Goal: Obtain resource: Download file/media

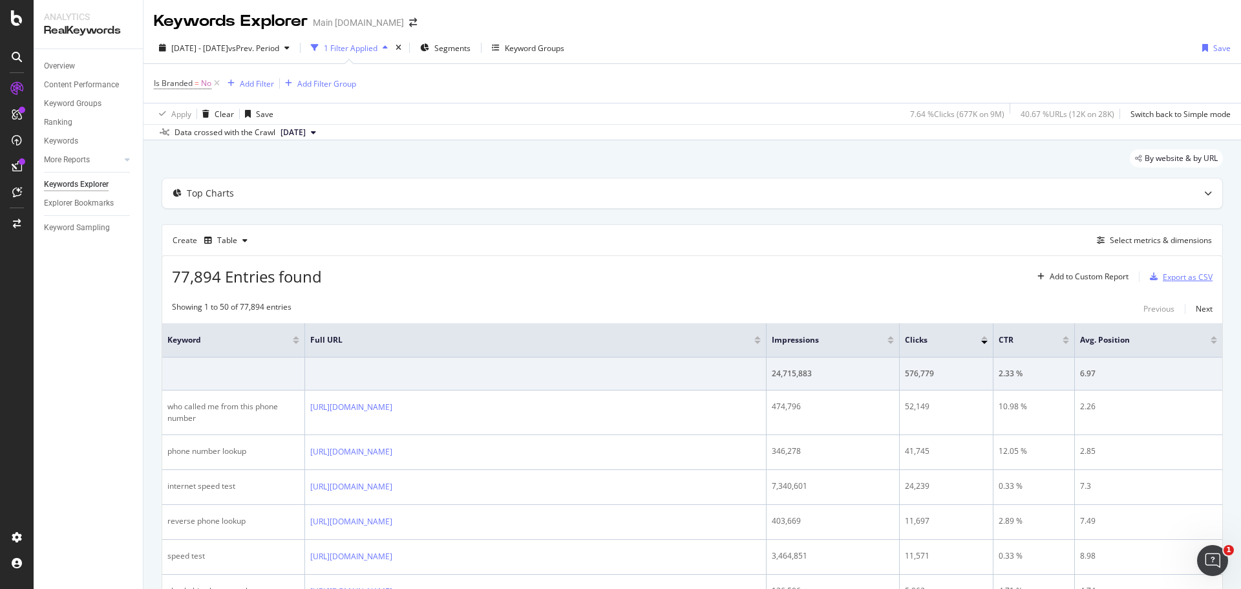
click at [827, 279] on div "Export as CSV" at bounding box center [1188, 277] width 50 height 11
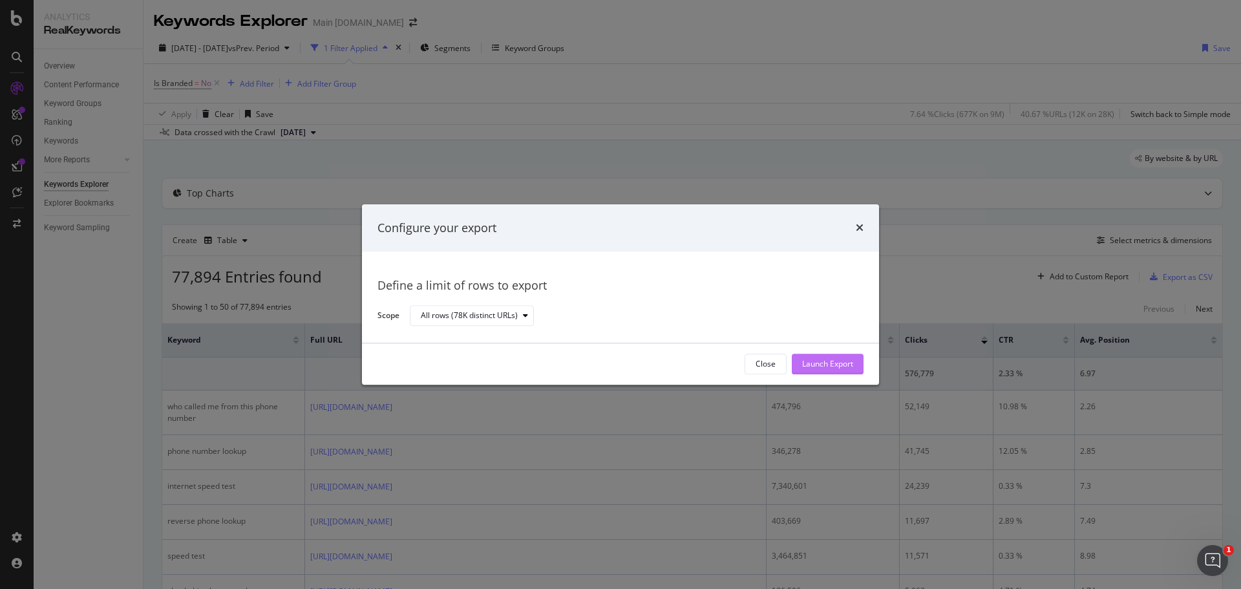
click at [827, 356] on div "Launch Export" at bounding box center [827, 364] width 51 height 11
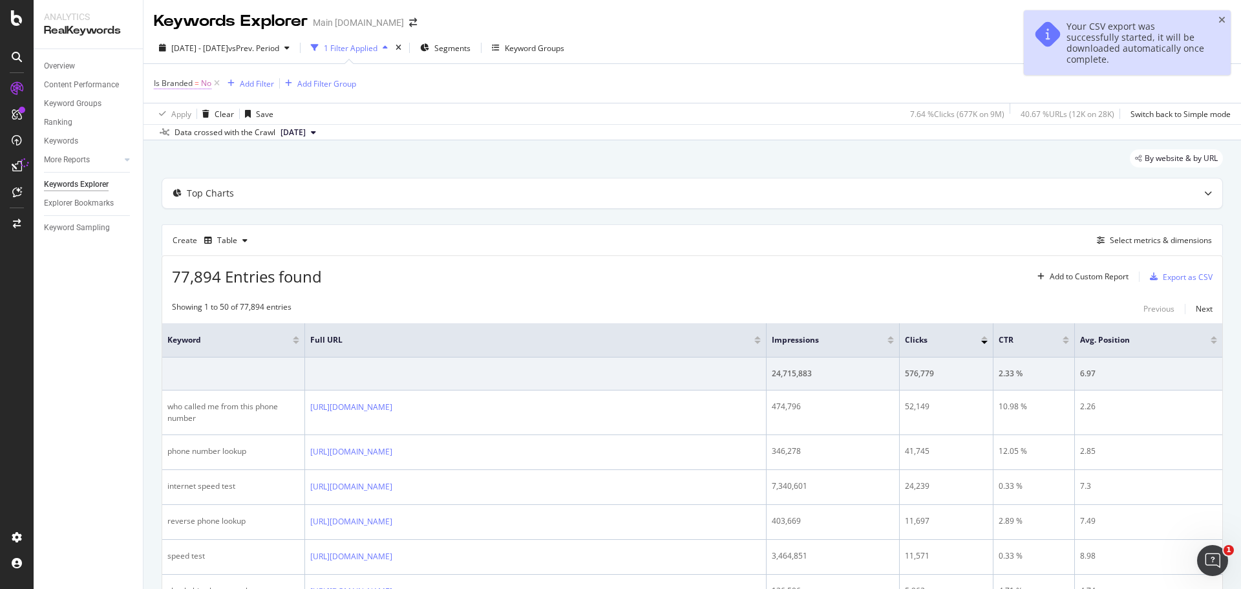
click at [197, 85] on span "=" at bounding box center [197, 83] width 5 height 11
click at [178, 112] on icon at bounding box center [180, 114] width 9 height 8
click at [180, 139] on span "Yes" at bounding box center [177, 140] width 13 height 11
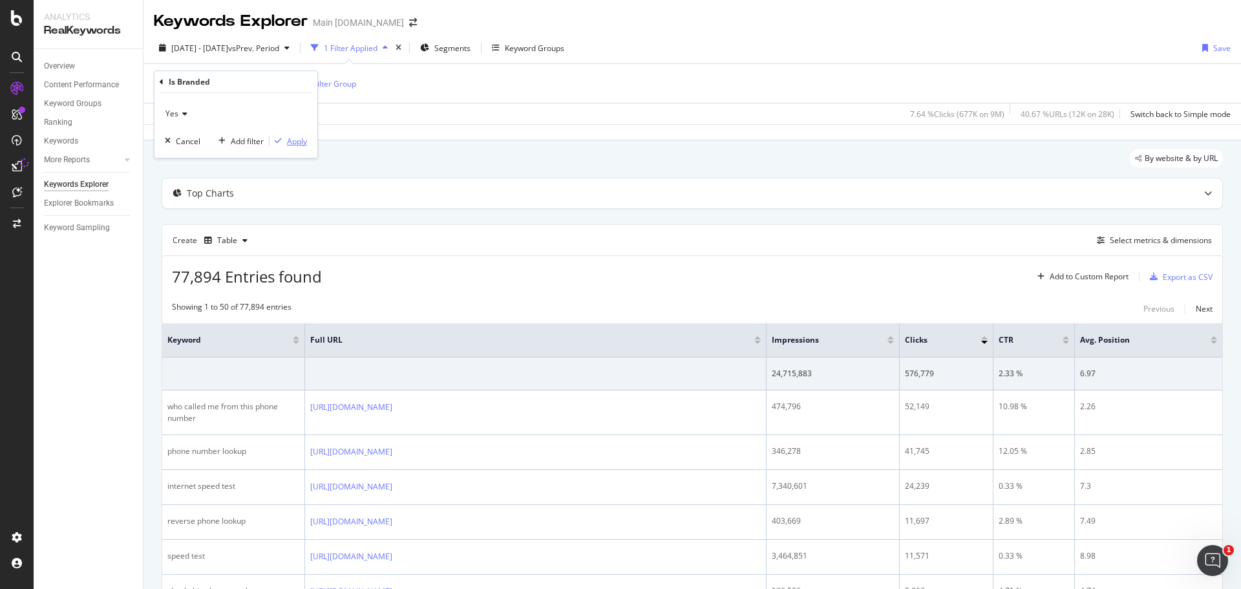
click at [295, 143] on div "Apply" at bounding box center [297, 141] width 20 height 11
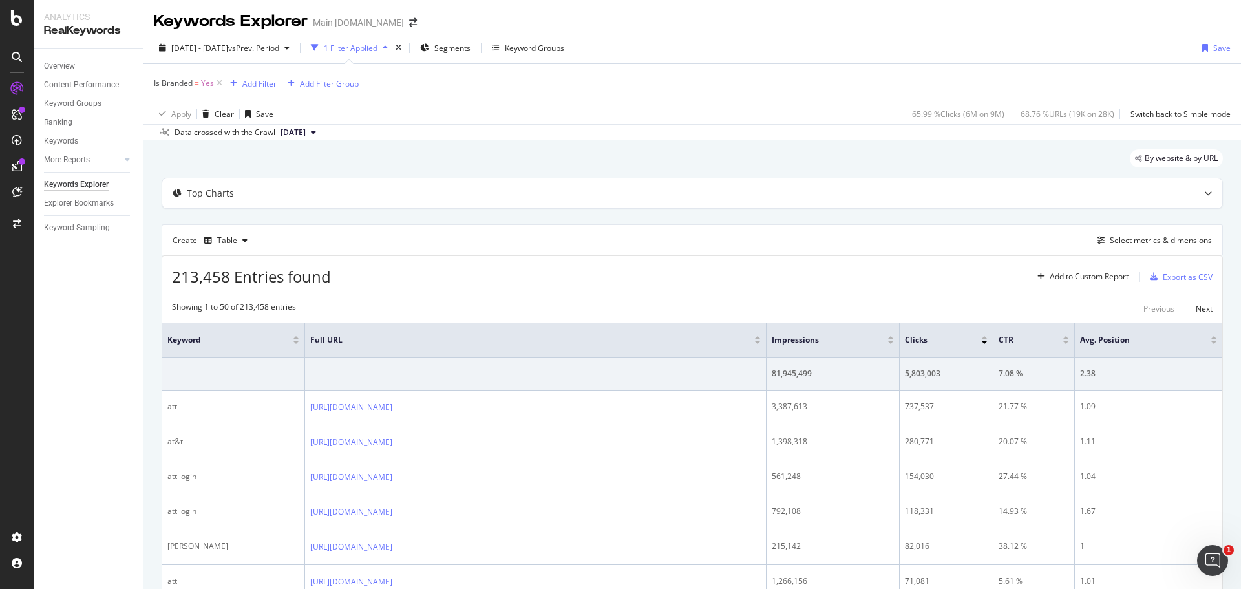
click at [827, 282] on div "Export as CSV" at bounding box center [1188, 277] width 50 height 11
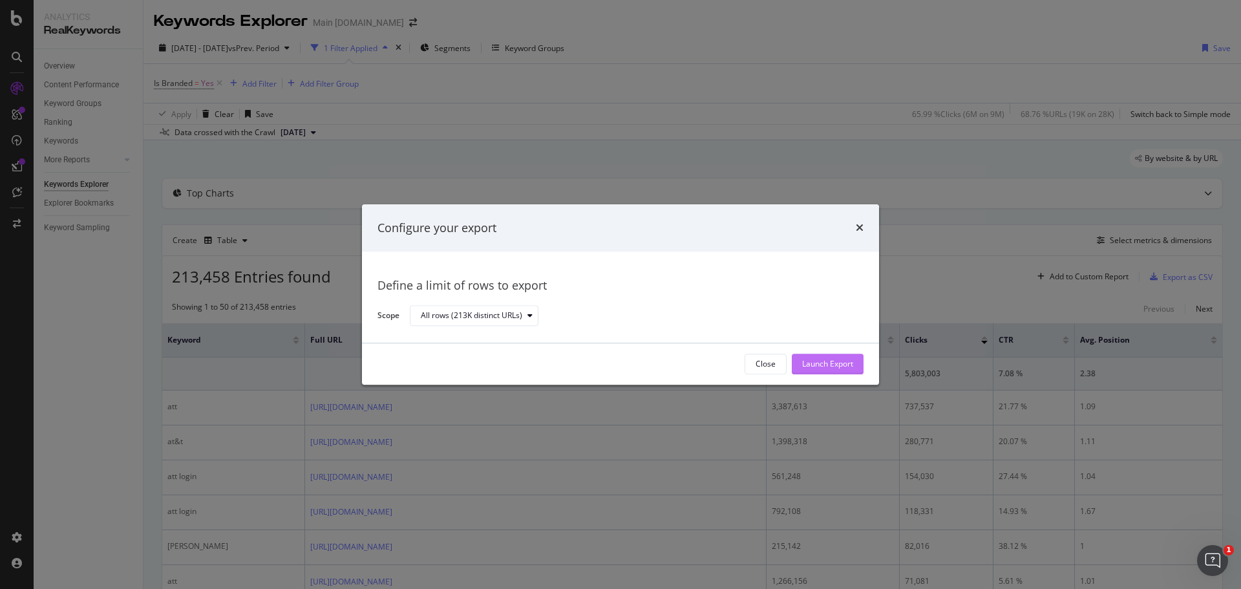
click at [827, 356] on div "Launch Export" at bounding box center [827, 364] width 51 height 11
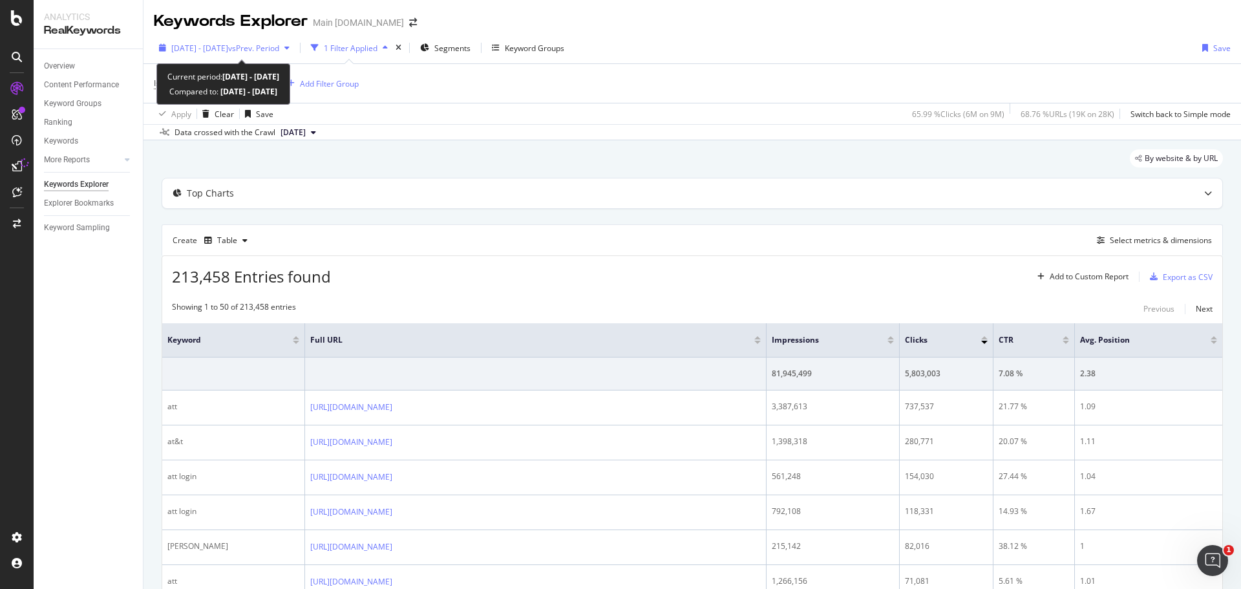
click at [279, 49] on span "vs Prev. Period" at bounding box center [253, 48] width 51 height 11
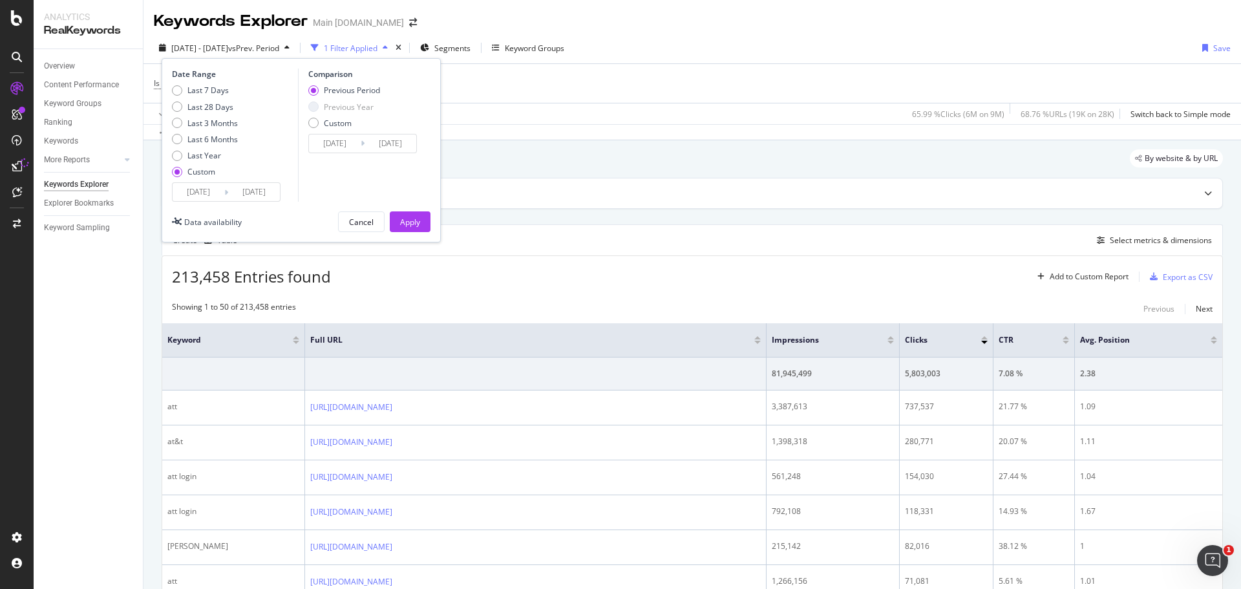
click at [204, 193] on input "[DATE]" at bounding box center [199, 192] width 52 height 18
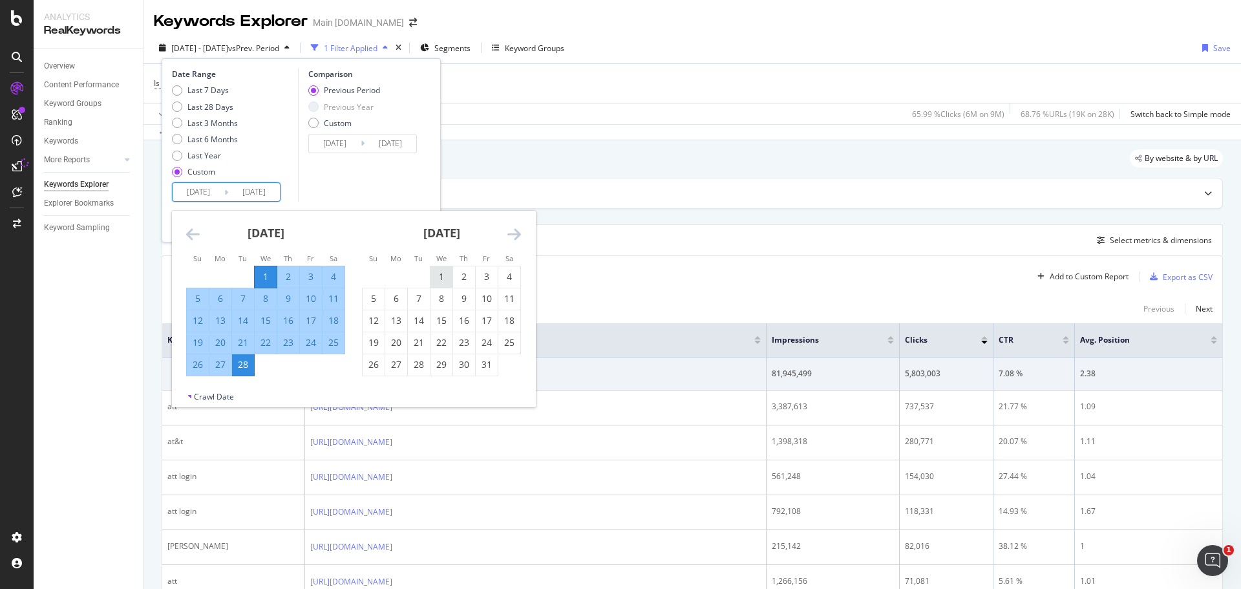
click at [437, 276] on div "1" at bounding box center [442, 276] width 22 height 13
type input "[DATE]"
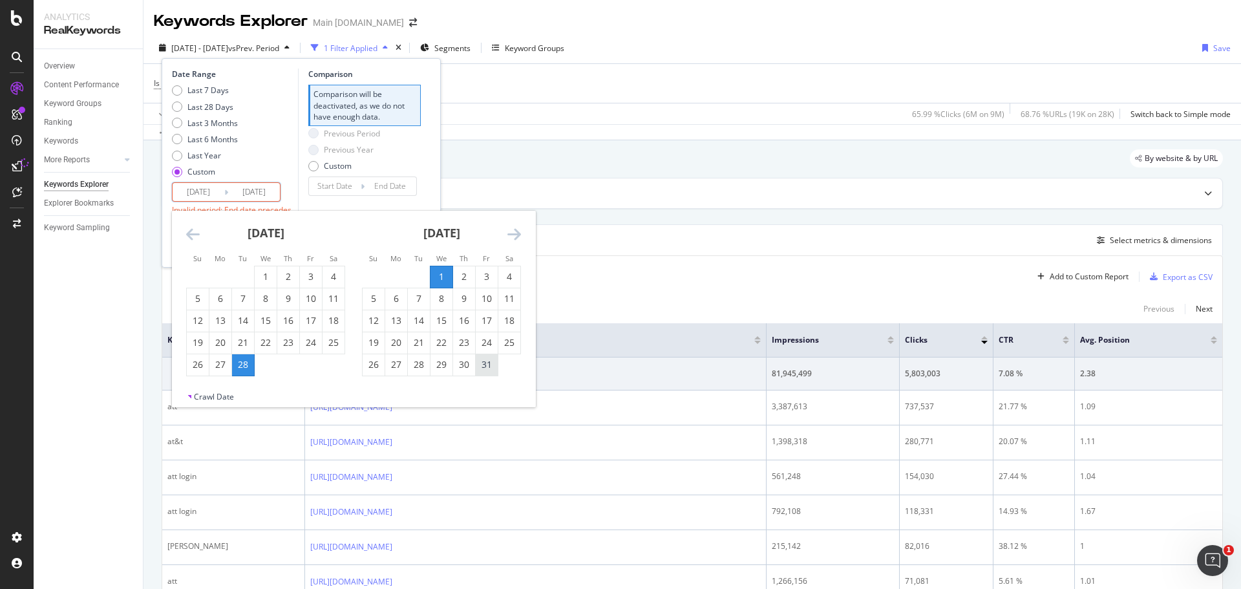
click at [491, 356] on div "31" at bounding box center [487, 364] width 22 height 13
type input "[DATE]"
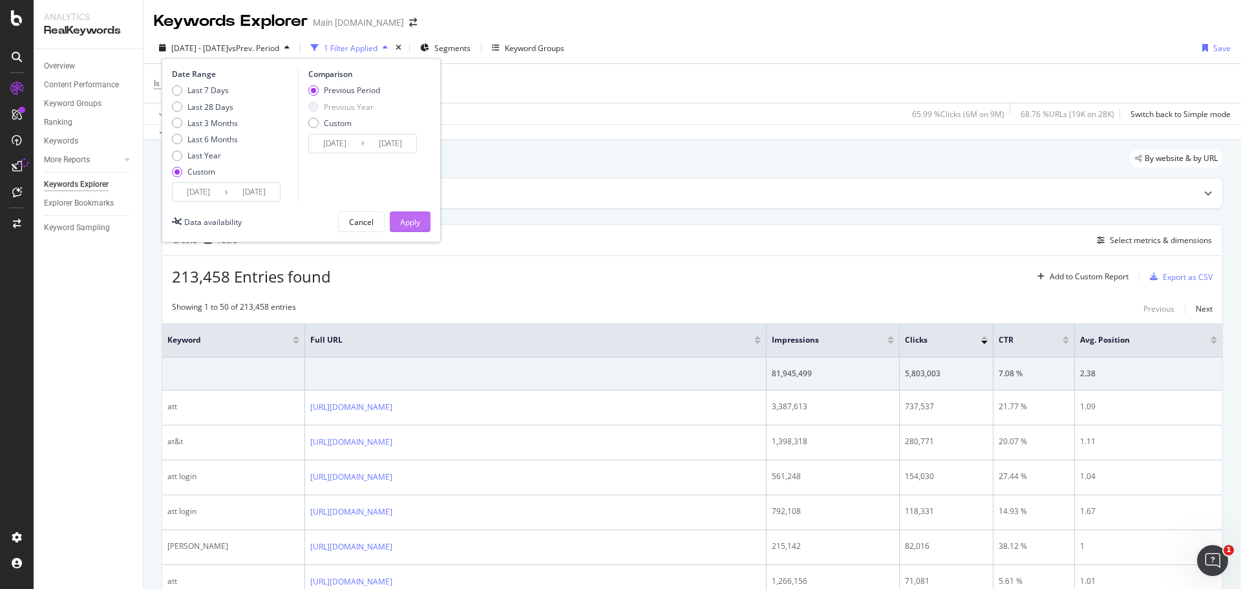
click at [416, 219] on div "Apply" at bounding box center [410, 222] width 20 height 11
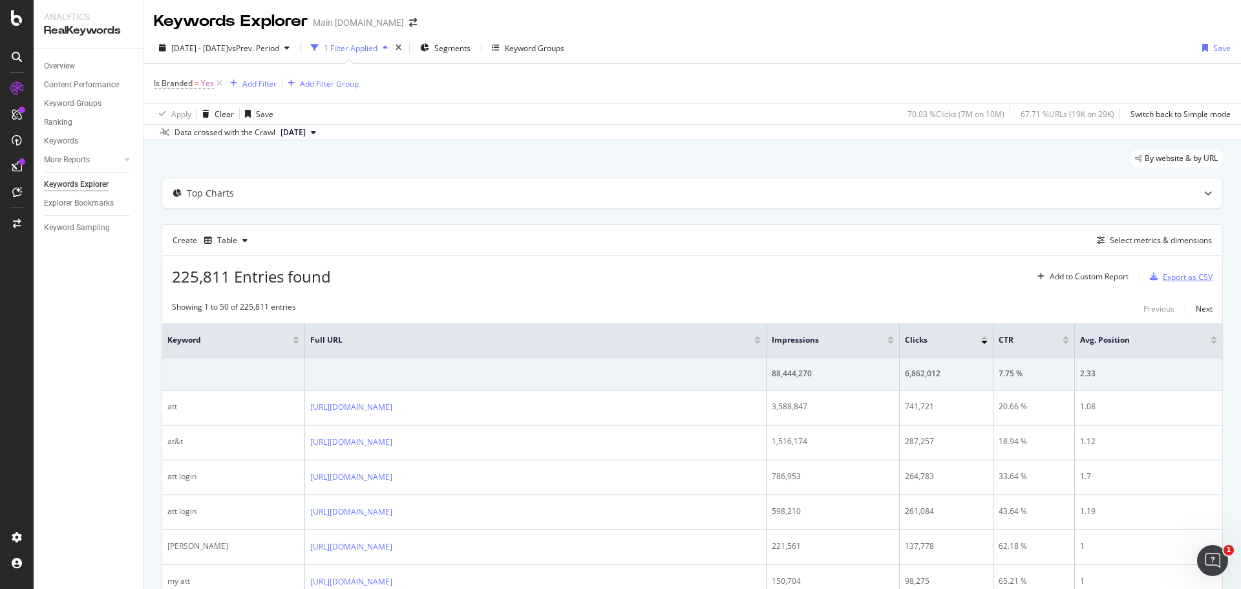
click at [827, 279] on div "Export as CSV" at bounding box center [1188, 277] width 50 height 11
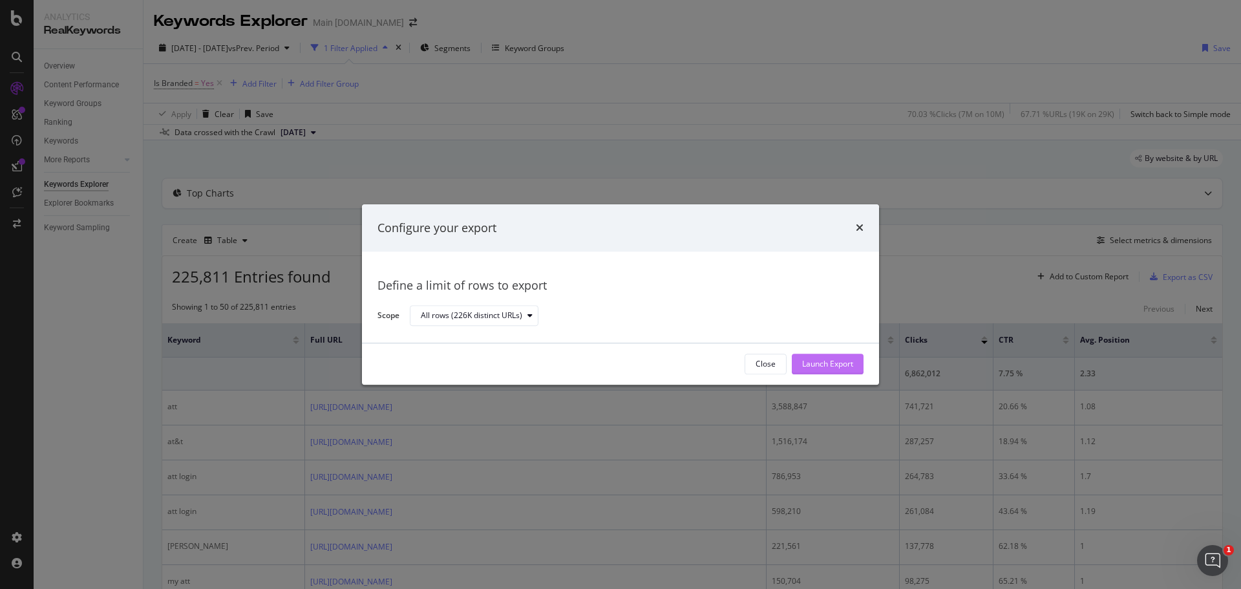
click at [827, 356] on div "Launch Export" at bounding box center [827, 364] width 51 height 11
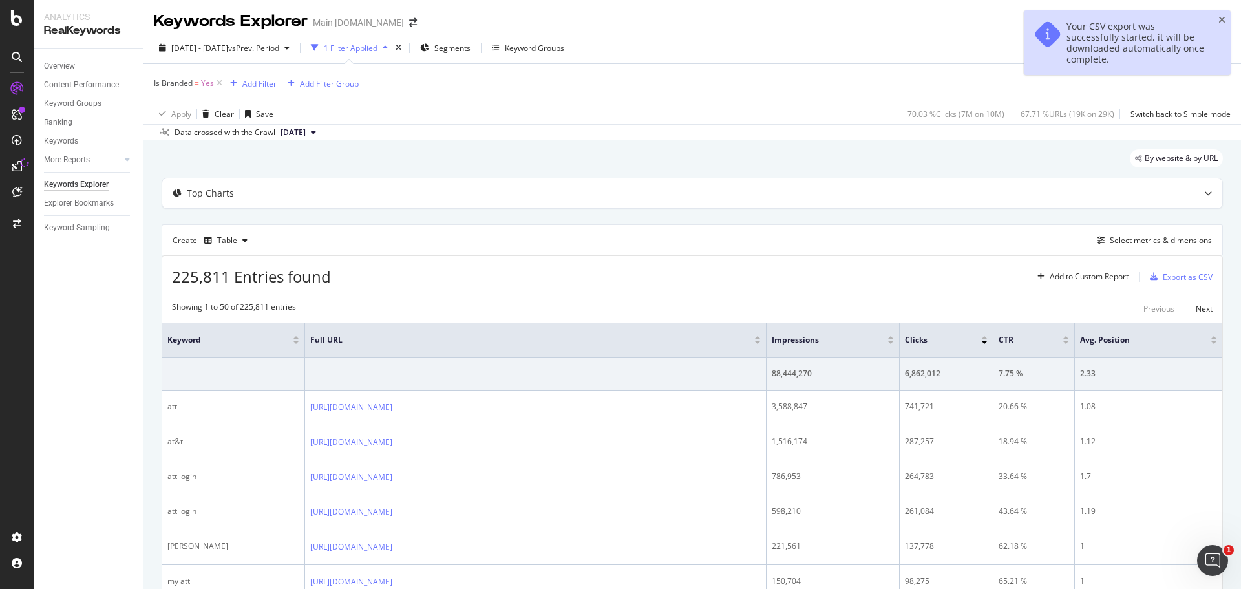
click at [198, 80] on span "=" at bounding box center [197, 83] width 5 height 11
click at [173, 113] on span "Yes" at bounding box center [172, 113] width 13 height 11
click at [182, 154] on div "No" at bounding box center [237, 157] width 138 height 17
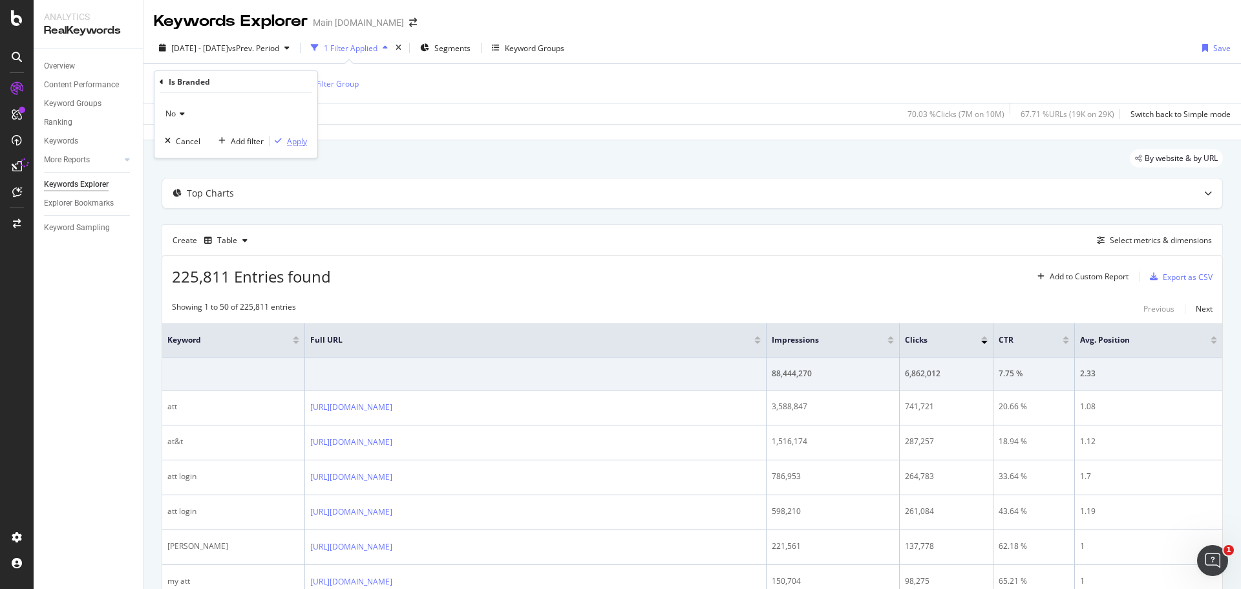
click at [296, 142] on div "Apply" at bounding box center [297, 141] width 20 height 11
click at [827, 277] on div "Export as CSV" at bounding box center [1188, 277] width 50 height 11
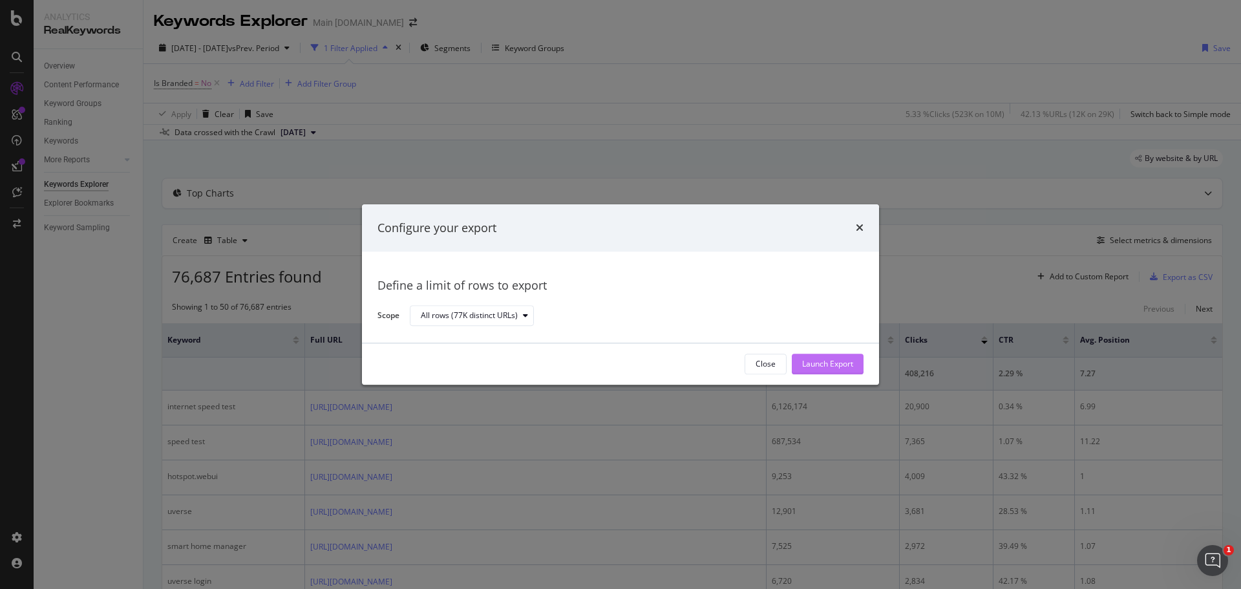
click at [816, 356] on div "Launch Export" at bounding box center [827, 363] width 51 height 19
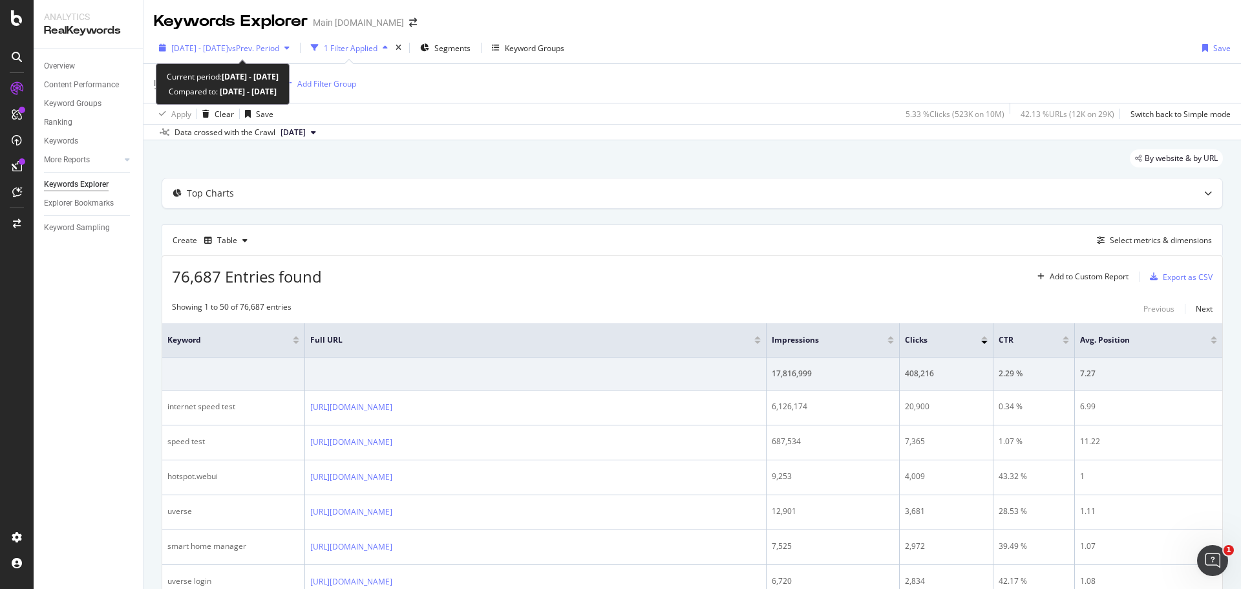
click at [261, 45] on span "vs Prev. Period" at bounding box center [253, 48] width 51 height 11
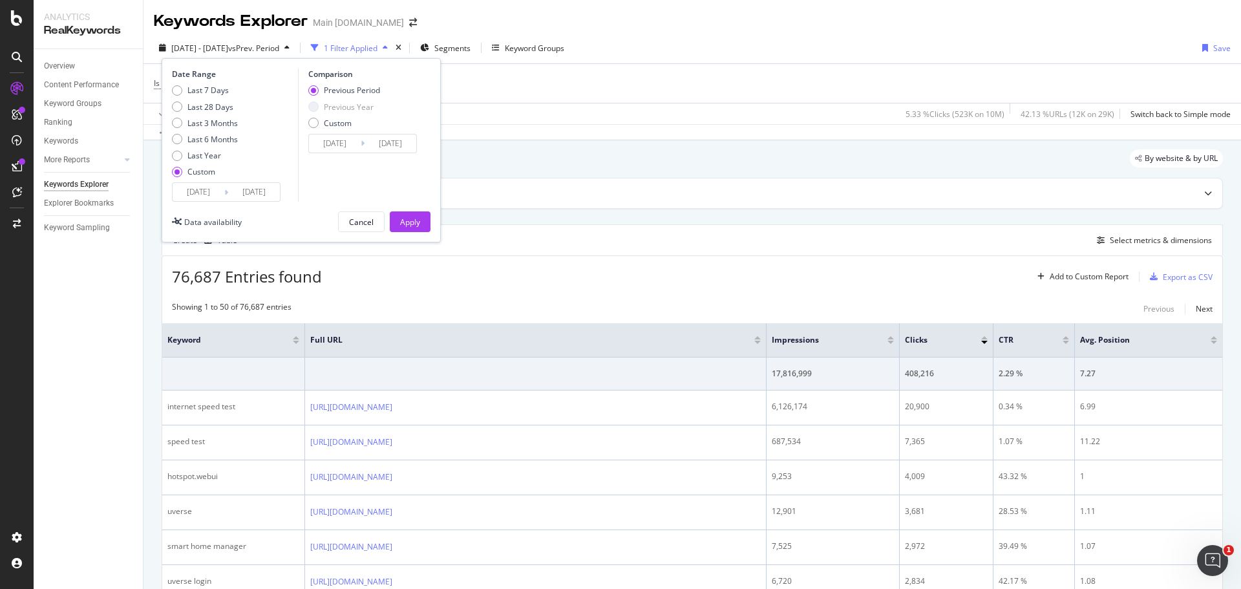
click at [200, 191] on input "[DATE]" at bounding box center [199, 192] width 52 height 18
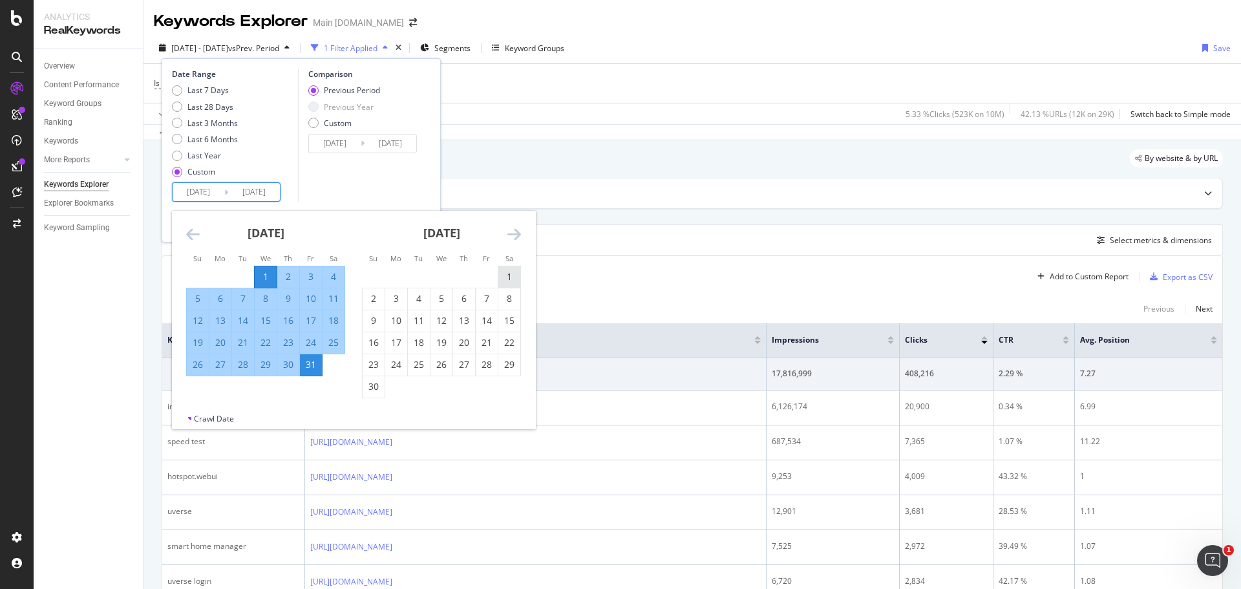
click at [511, 274] on div "1" at bounding box center [509, 276] width 22 height 13
type input "[DATE]"
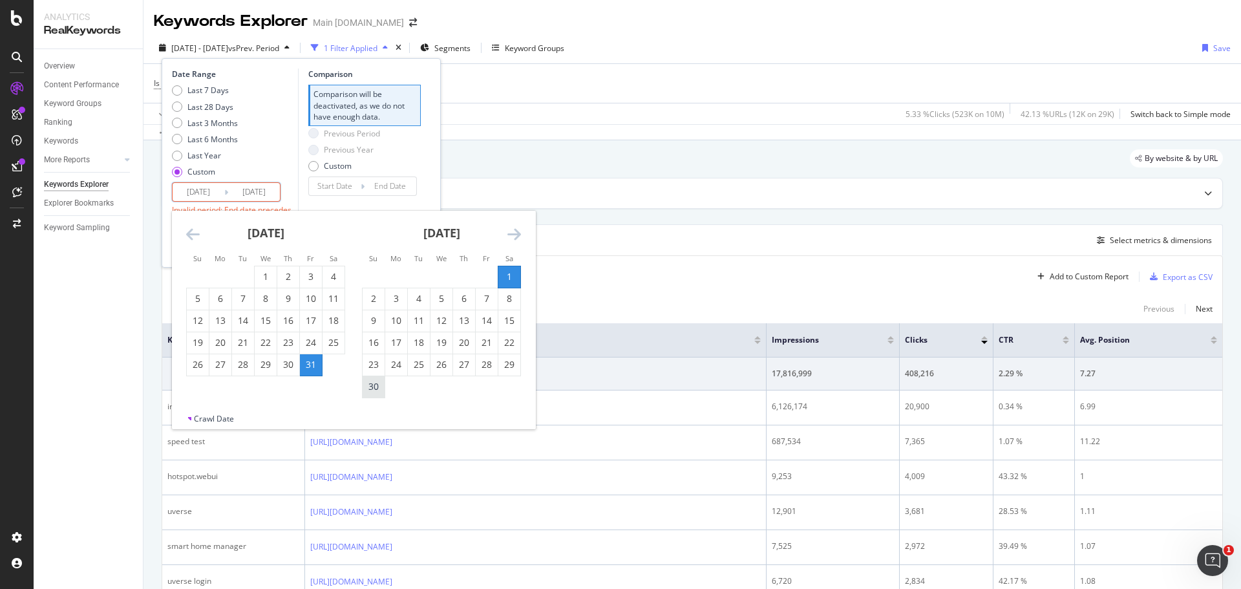
click at [374, 356] on div "30" at bounding box center [374, 386] width 22 height 13
type input "[DATE]"
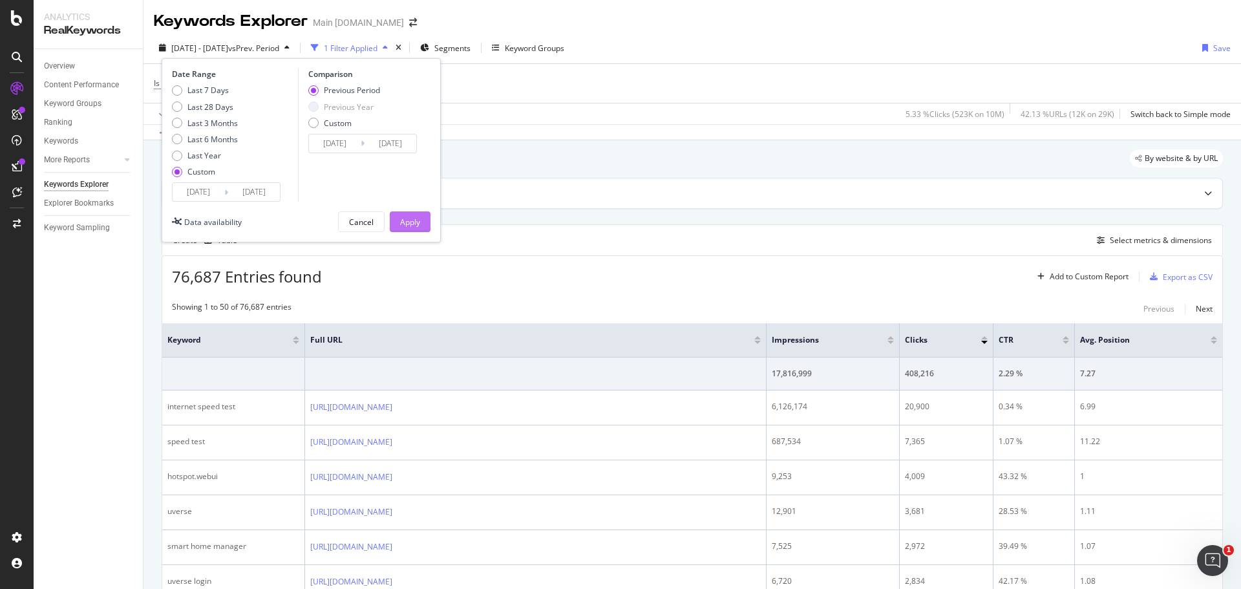
click at [406, 220] on div "Apply" at bounding box center [410, 222] width 20 height 11
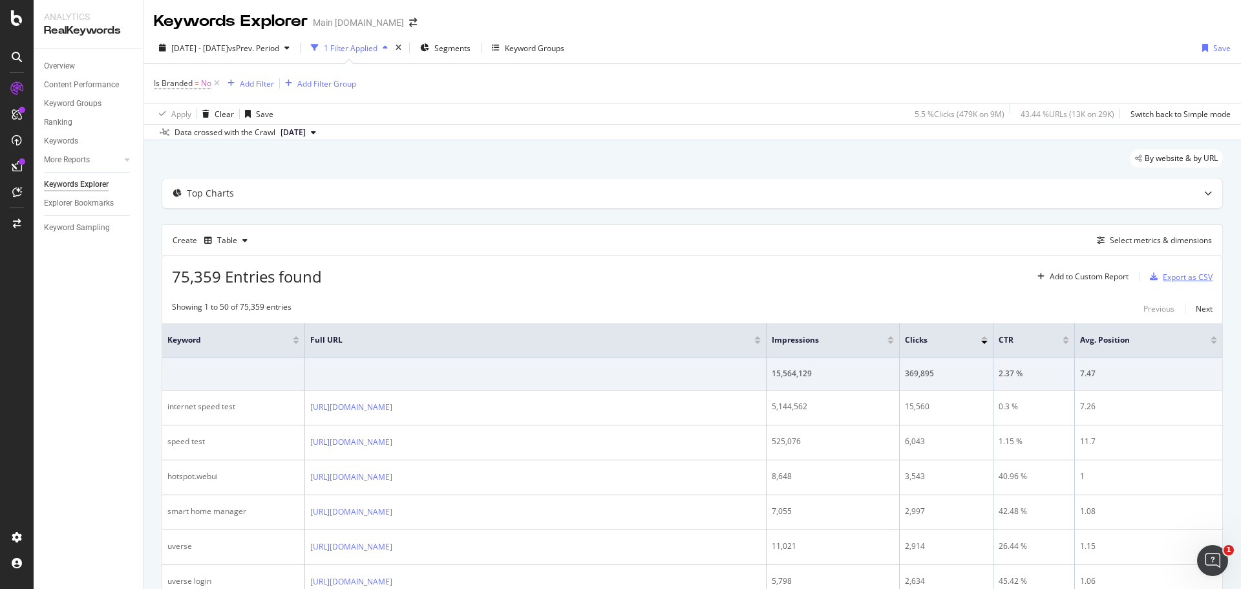
click at [827, 273] on div "Export as CSV" at bounding box center [1188, 277] width 50 height 11
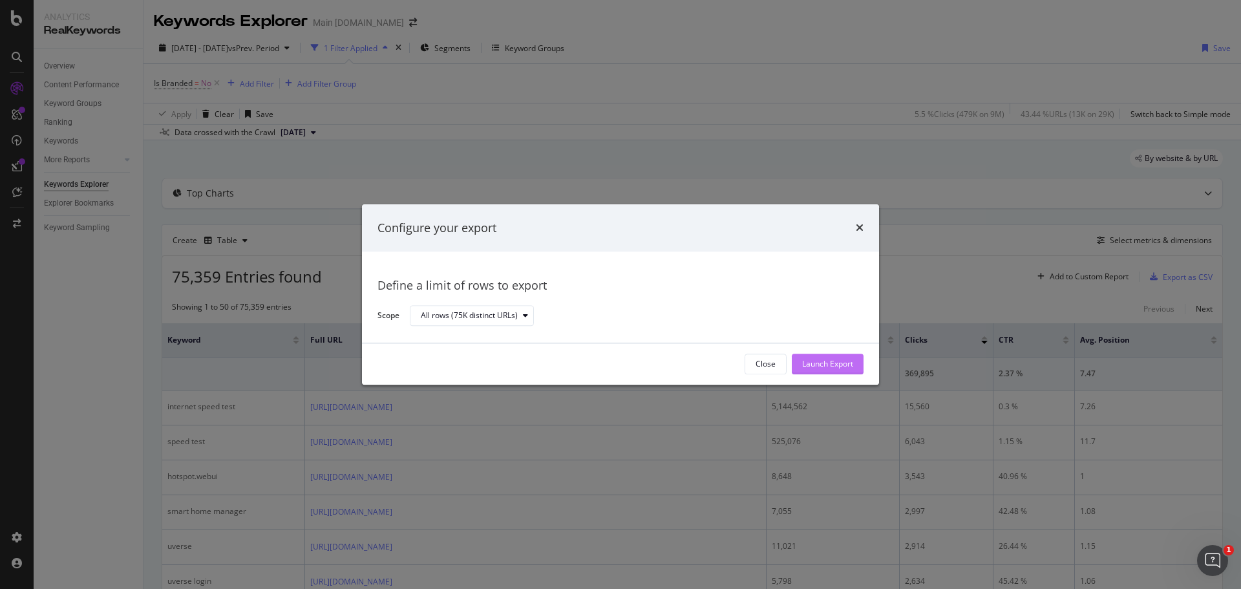
click at [827, 356] on div "Launch Export" at bounding box center [827, 364] width 51 height 11
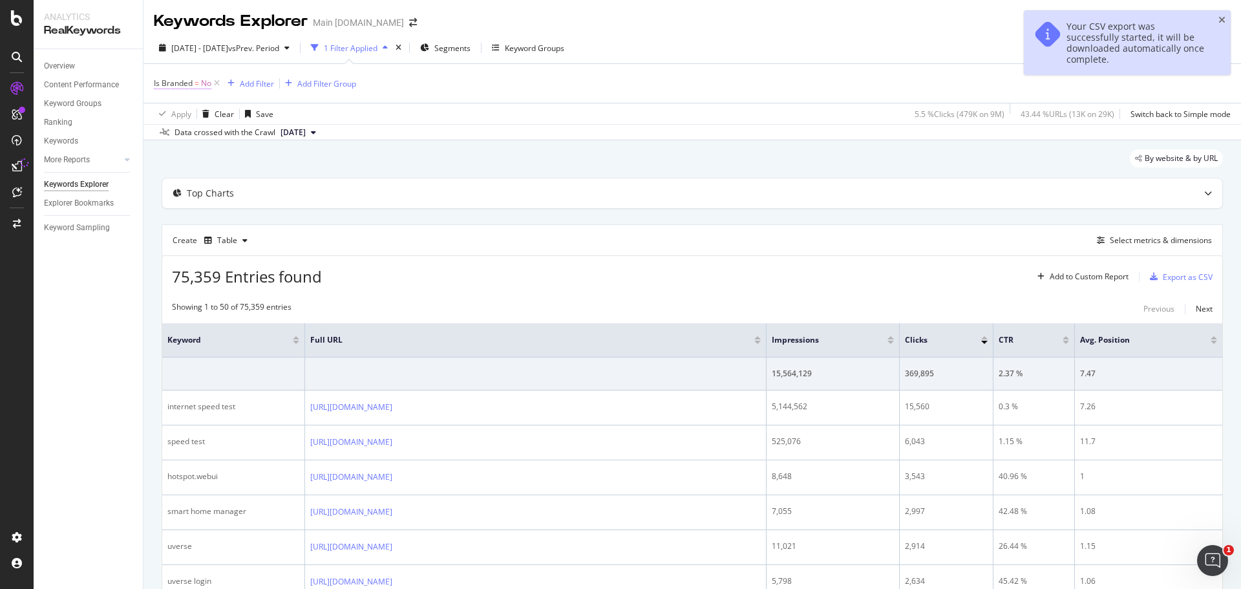
click at [186, 83] on span "Is Branded" at bounding box center [173, 83] width 39 height 11
click at [176, 108] on div "No" at bounding box center [236, 113] width 142 height 21
click at [182, 142] on span "Yes" at bounding box center [177, 140] width 13 height 11
click at [299, 145] on div "Apply" at bounding box center [297, 141] width 20 height 11
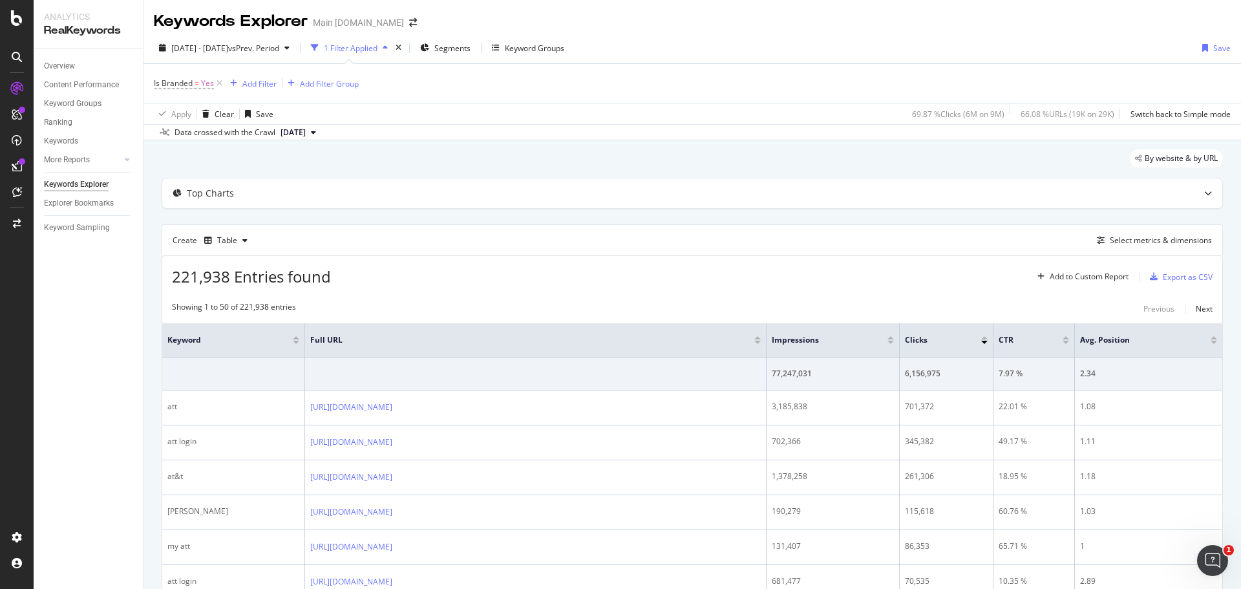
click at [827, 40] on div "[DATE] - [DATE] vs Prev. Period 1 Filter Applied Segments Keyword Groups Save" at bounding box center [693, 50] width 1098 height 26
click at [827, 278] on div "Export as CSV" at bounding box center [1188, 277] width 50 height 11
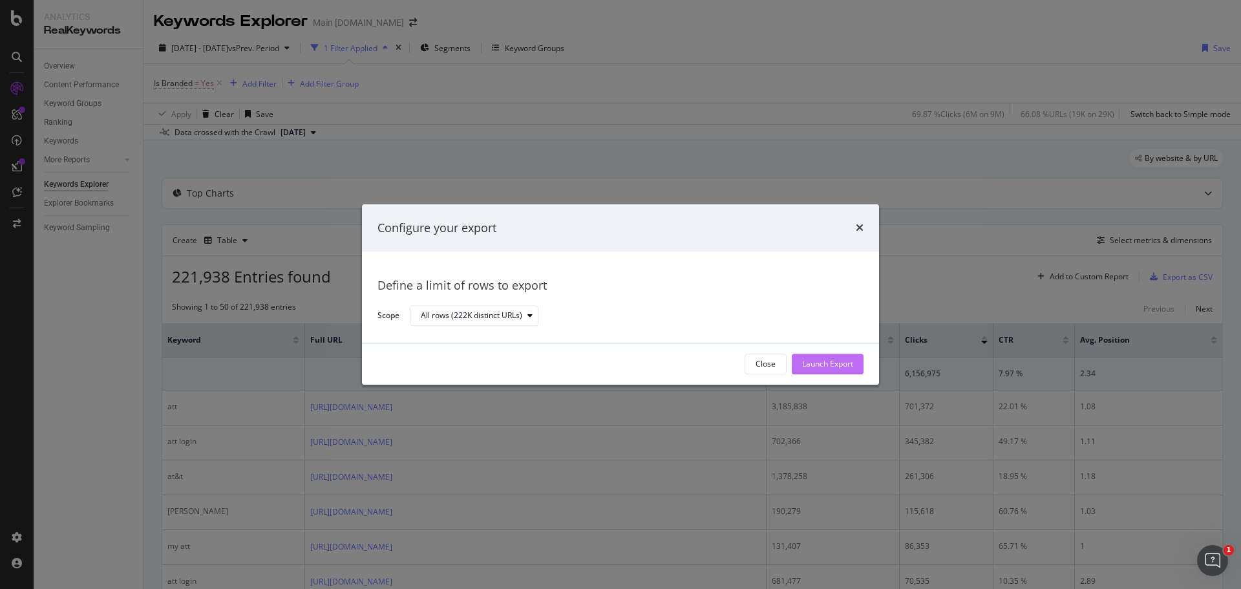
click at [827, 356] on div "Launch Export" at bounding box center [827, 364] width 51 height 11
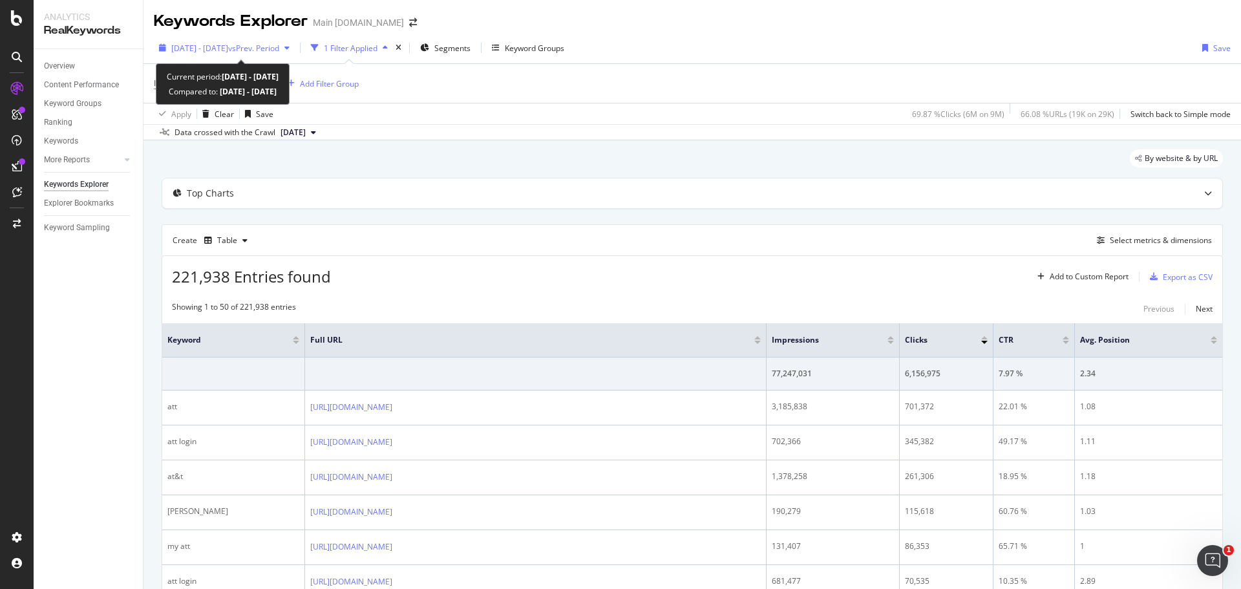
click at [264, 47] on span "vs Prev. Period" at bounding box center [253, 48] width 51 height 11
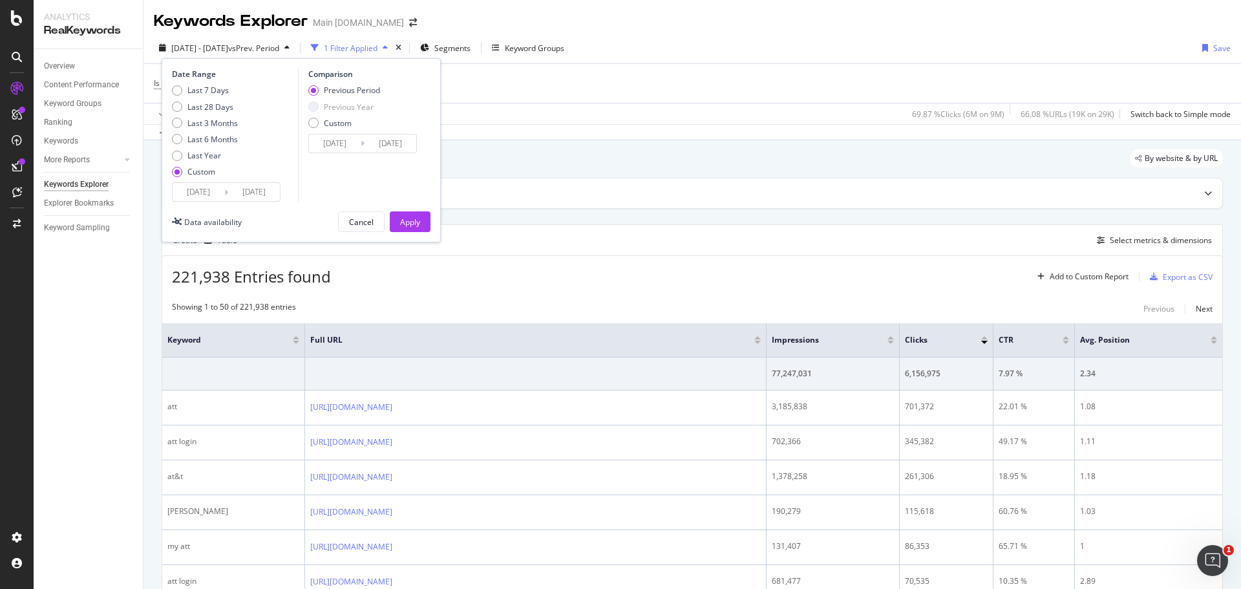
click at [204, 190] on input "[DATE]" at bounding box center [199, 192] width 52 height 18
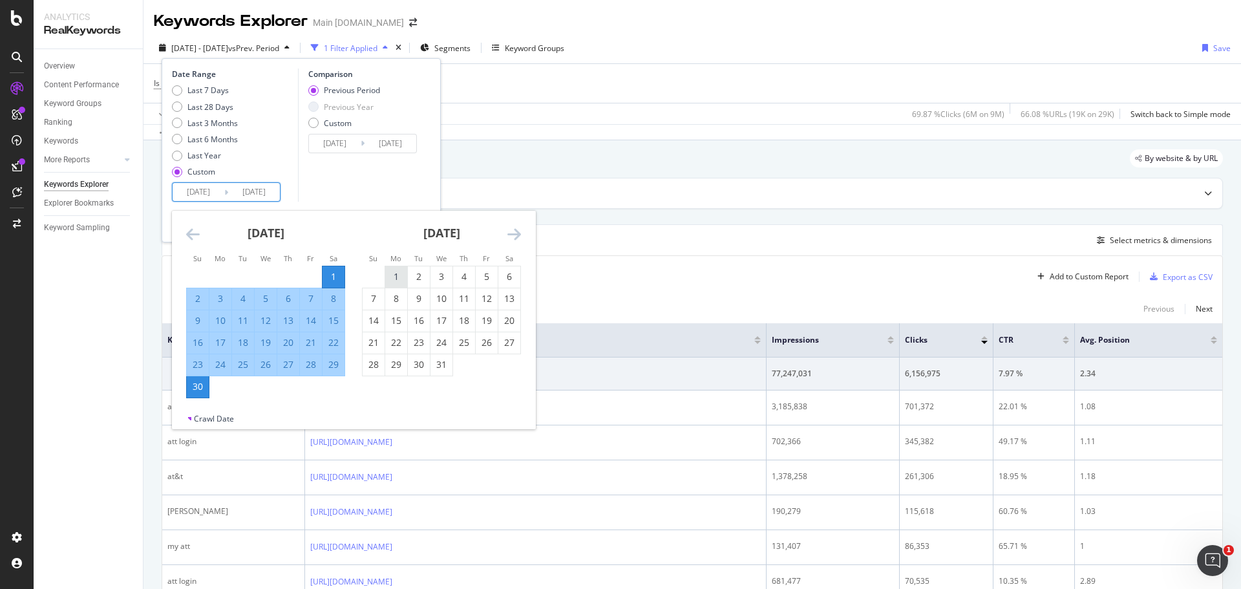
click at [407, 274] on div "1" at bounding box center [396, 276] width 22 height 13
type input "[DATE]"
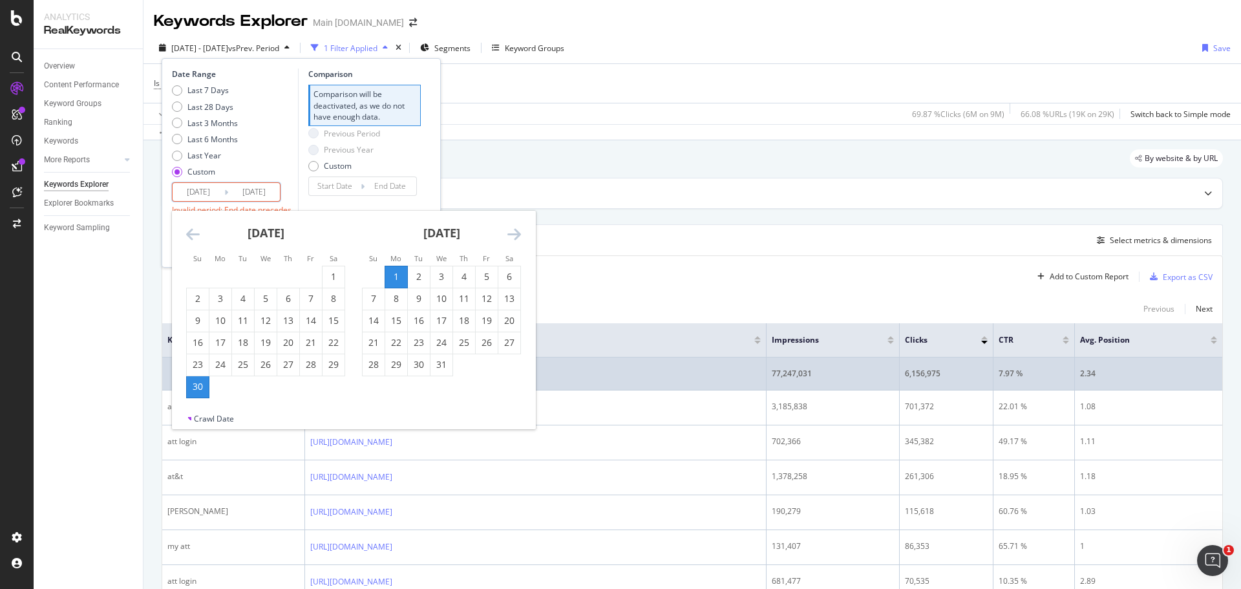
click at [448, 356] on div "31" at bounding box center [442, 364] width 22 height 13
type input "[DATE]"
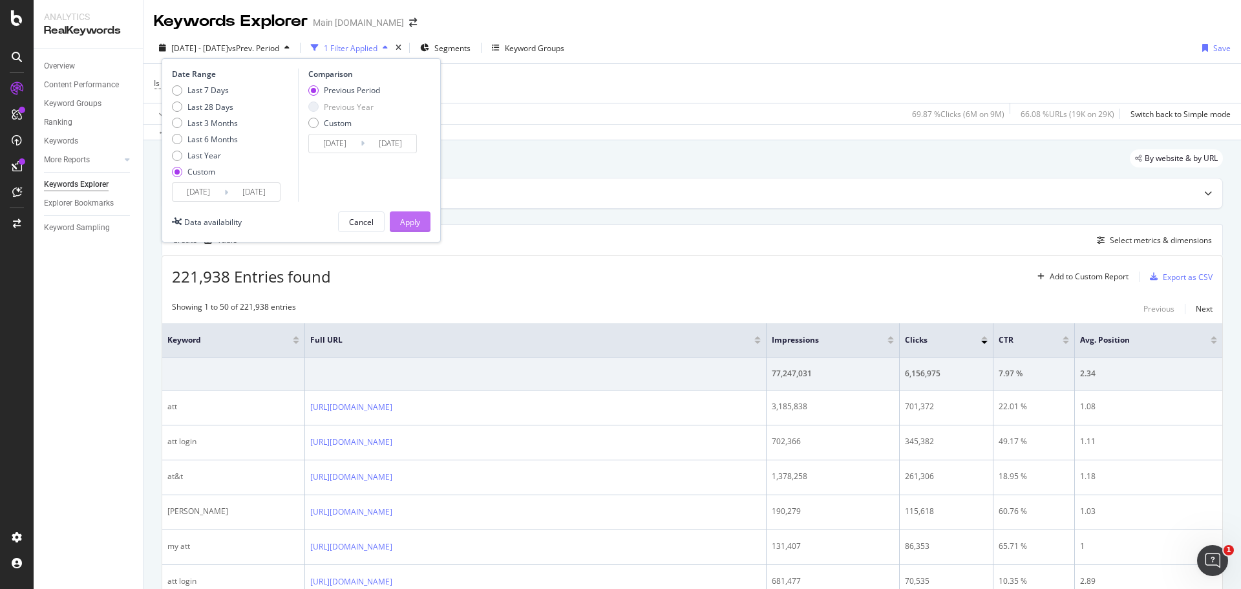
click at [401, 224] on div "Apply" at bounding box center [410, 222] width 20 height 11
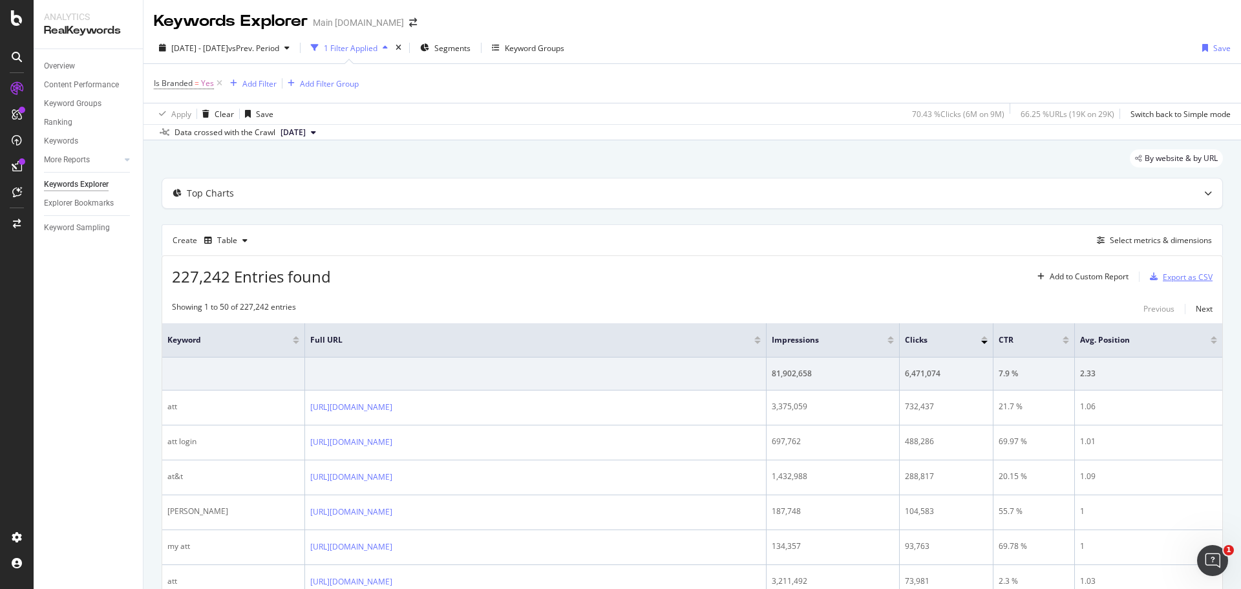
click at [827, 275] on div "Export as CSV" at bounding box center [1188, 277] width 50 height 11
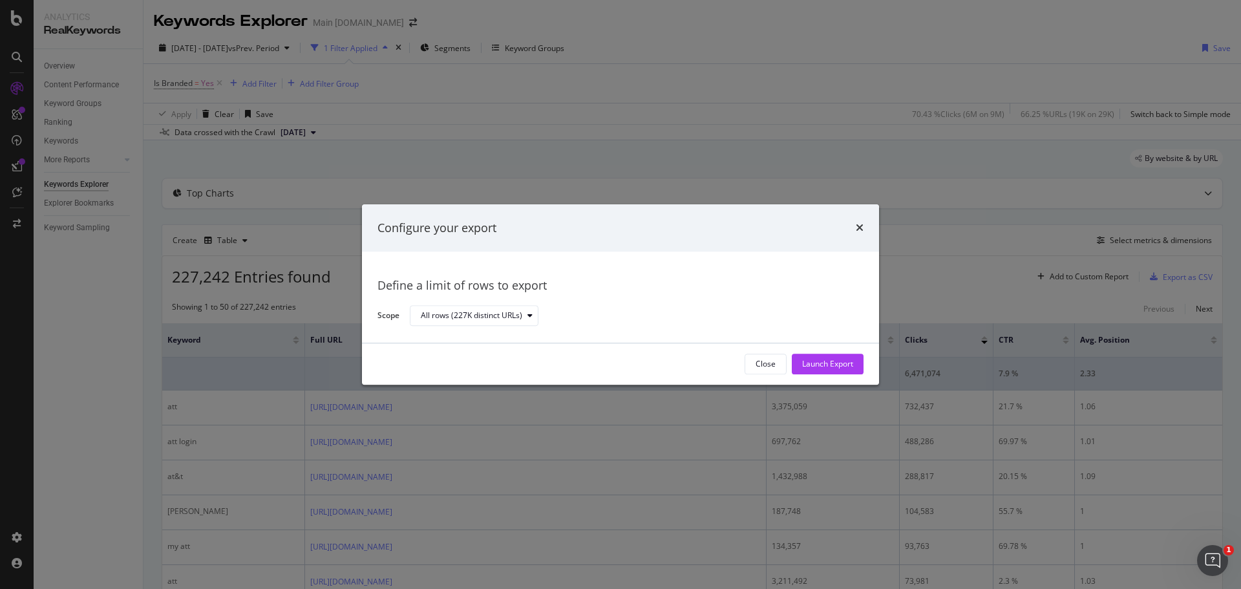
click at [817, 356] on div "Launch Export" at bounding box center [827, 364] width 51 height 11
